Goal: Task Accomplishment & Management: Use online tool/utility

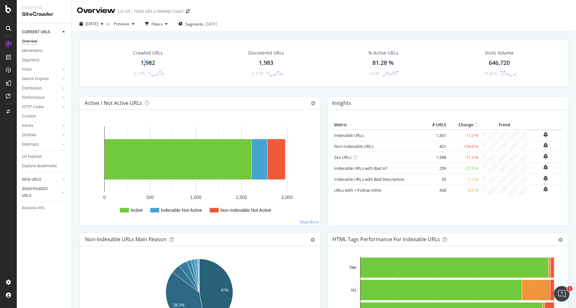
click at [143, 66] on div "1,982" at bounding box center [147, 63] width 15 height 8
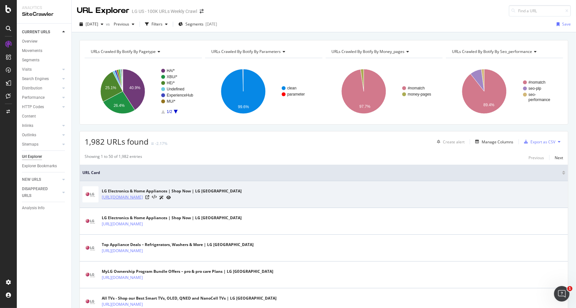
click at [136, 197] on link "https://www.lg.com/us" at bounding box center [122, 197] width 41 height 6
click at [146, 198] on icon at bounding box center [147, 197] width 4 height 4
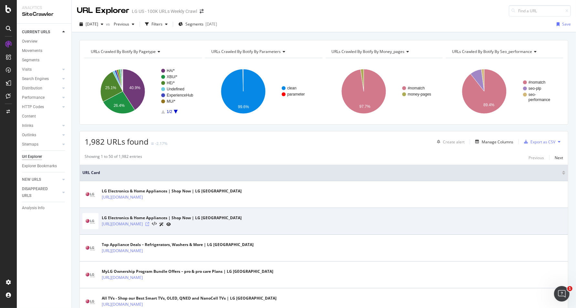
click at [148, 224] on icon at bounding box center [147, 224] width 4 height 4
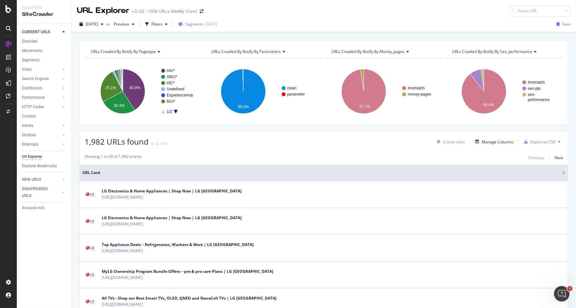
click at [217, 22] on div "2025-08-15" at bounding box center [211, 23] width 12 height 5
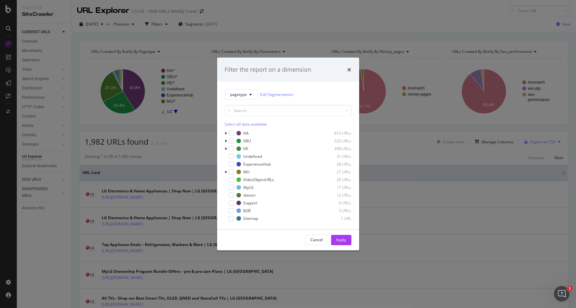
click at [45, 257] on div "Filter the report on a dimension pagetype Edit Segmentation Select all data ava…" at bounding box center [288, 154] width 576 height 308
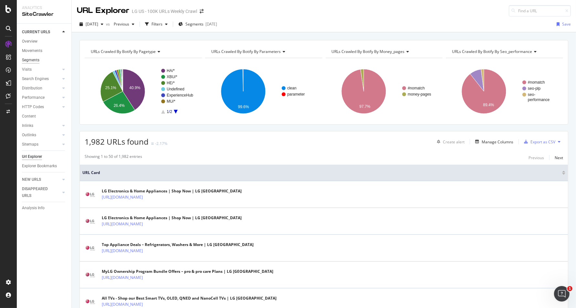
click at [36, 60] on div "Segments" at bounding box center [30, 60] width 17 height 7
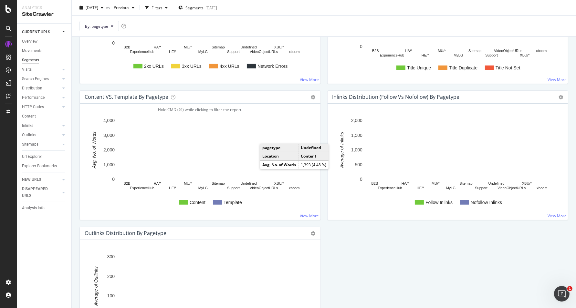
scroll to position [698, 0]
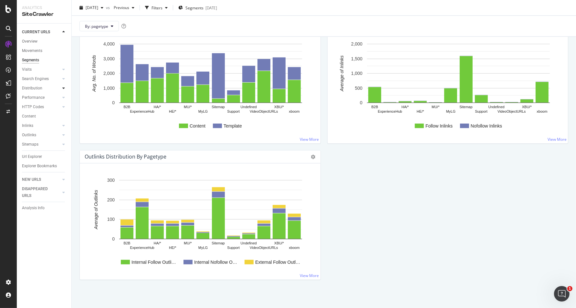
click at [63, 88] on icon at bounding box center [63, 88] width 3 height 4
click at [64, 85] on div at bounding box center [63, 88] width 6 height 6
click at [64, 70] on icon at bounding box center [63, 69] width 3 height 4
click at [66, 78] on div at bounding box center [63, 79] width 6 height 6
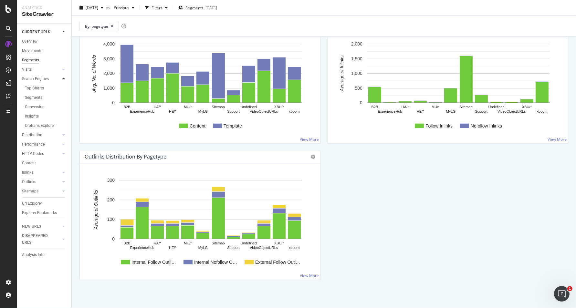
click at [66, 78] on div at bounding box center [63, 79] width 6 height 6
click at [62, 99] on div at bounding box center [63, 97] width 6 height 6
click at [61, 99] on div at bounding box center [63, 97] width 6 height 6
click at [63, 105] on icon at bounding box center [63, 107] width 3 height 4
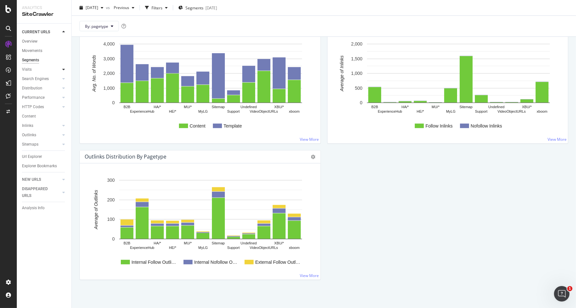
click at [63, 69] on icon at bounding box center [63, 69] width 3 height 4
click at [37, 74] on div "SiteCrawler" at bounding box center [35, 72] width 23 height 6
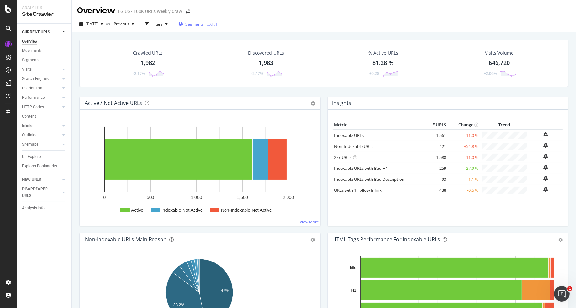
click at [203, 23] on span "Segments" at bounding box center [194, 23] width 18 height 5
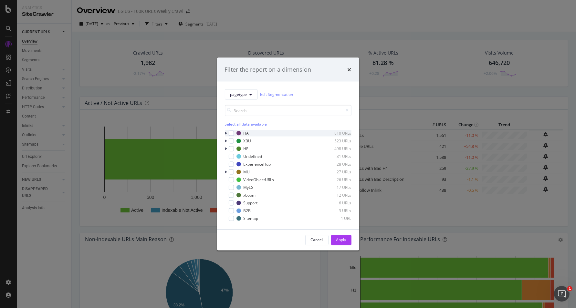
click at [227, 134] on icon "modal" at bounding box center [226, 133] width 2 height 4
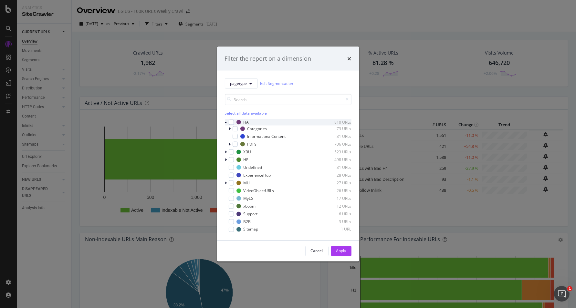
click at [227, 123] on icon "modal" at bounding box center [226, 122] width 3 height 4
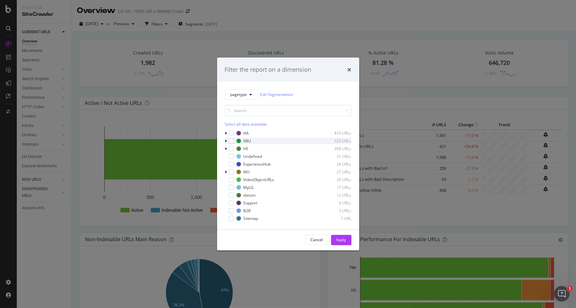
click at [225, 141] on icon "modal" at bounding box center [226, 141] width 2 height 4
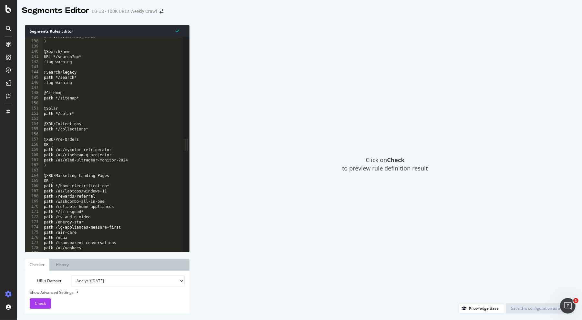
scroll to position [859, 0]
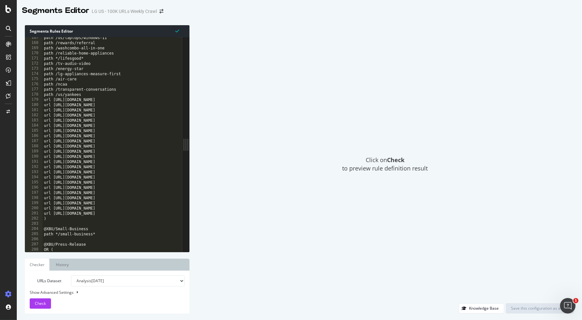
type textarea "url [URL][DOMAIN_NAME]"
click at [134, 170] on div "path /us/laptops/windows-11 path /rewards/referral path /washcombo-all-in-one p…" at bounding box center [357, 145] width 628 height 221
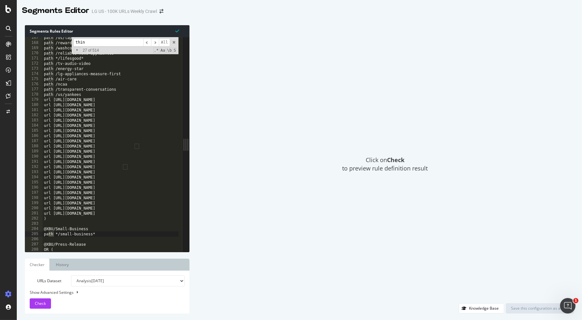
scroll to position [1428, 0]
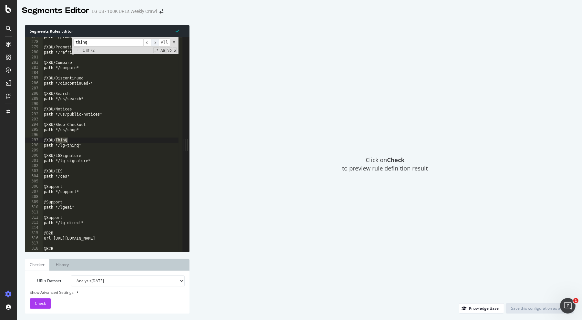
type input "thinq"
click at [154, 44] on span "​" at bounding box center [155, 42] width 8 height 8
drag, startPoint x: 88, startPoint y: 130, endPoint x: 34, endPoint y: 120, distance: 55.2
click at [34, 120] on div "path */us/shop* 277 278 279 280 281 282 283 284 285 286 287 288 289 290 291 292…" at bounding box center [104, 144] width 158 height 215
click at [92, 131] on div "path */promotions* @XBU/Promotions path */refrigeratoroffer/* @XBU/Compare path…" at bounding box center [357, 144] width 628 height 221
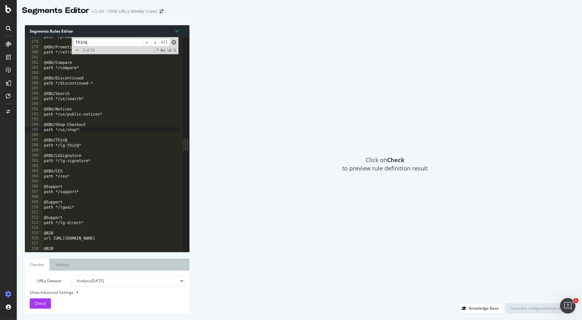
click at [174, 42] on span at bounding box center [174, 42] width 5 height 5
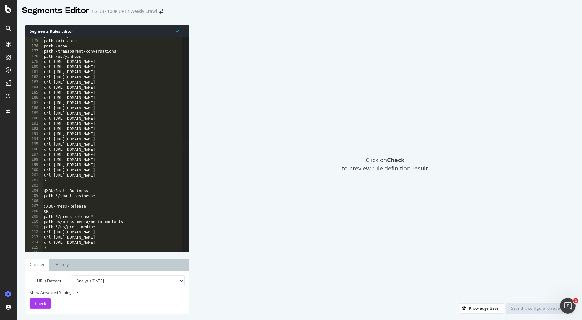
scroll to position [1033, 0]
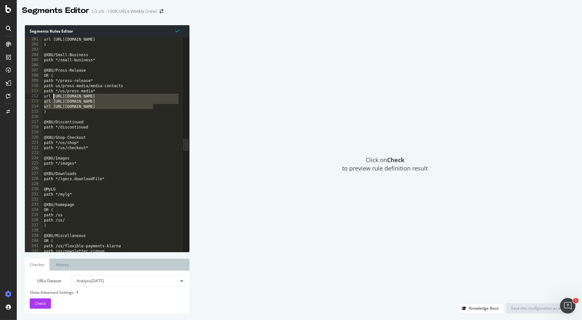
drag, startPoint x: 154, startPoint y: 106, endPoint x: 50, endPoint y: 93, distance: 105.0
click at [50, 93] on div "url [URL][DOMAIN_NAME] ) @XBU/Small-Business path */small-business* @XBU/Press-…" at bounding box center [357, 147] width 628 height 221
drag, startPoint x: 70, startPoint y: 98, endPoint x: 52, endPoint y: 98, distance: 18.4
click at [70, 99] on div "url [URL][DOMAIN_NAME] ) @XBU/Small-Business path */small-business* @XBU/Press-…" at bounding box center [357, 147] width 628 height 221
drag, startPoint x: 56, startPoint y: 98, endPoint x: 153, endPoint y: 109, distance: 97.8
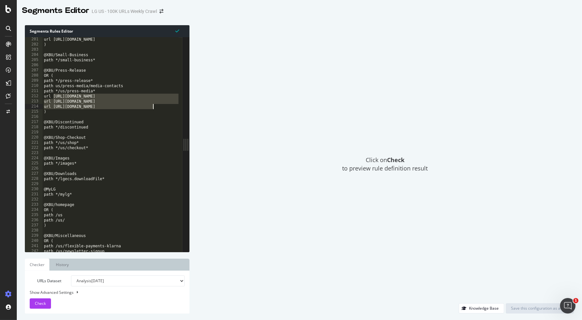
click at [153, 109] on div "url [URL][DOMAIN_NAME] ) @XBU/Small-Business path */small-business* @XBU/Press-…" at bounding box center [357, 147] width 628 height 221
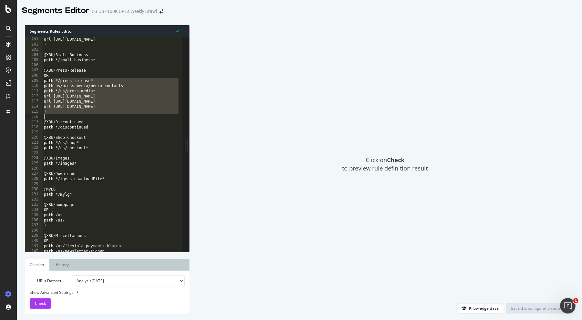
drag, startPoint x: 50, startPoint y: 80, endPoint x: 137, endPoint y: 119, distance: 95.4
click at [137, 119] on div "url [URL][DOMAIN_NAME] ) @XBU/Small-Business path */small-business* @XBU/Press-…" at bounding box center [357, 147] width 628 height 221
type textarea ")"
